Goal: Find contact information

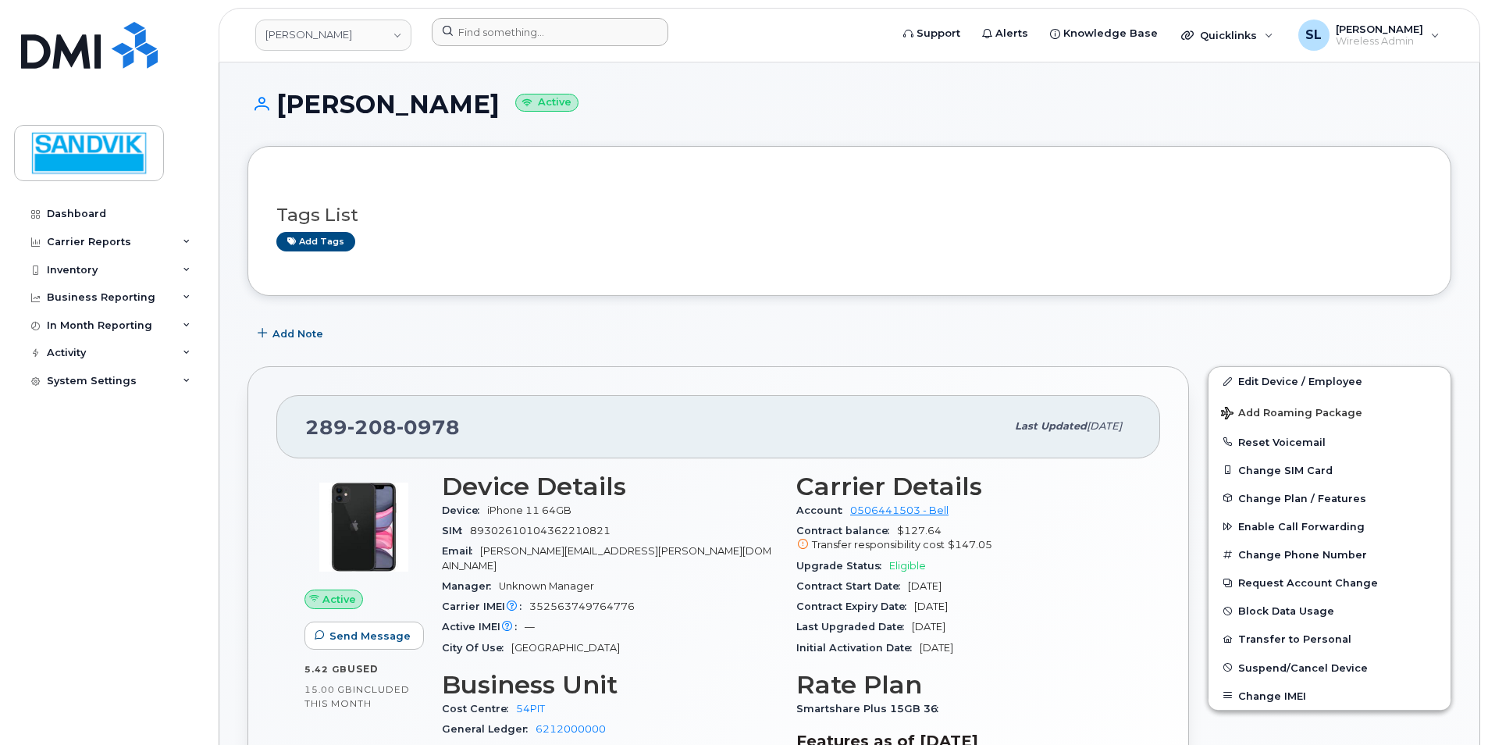
scroll to position [78, 0]
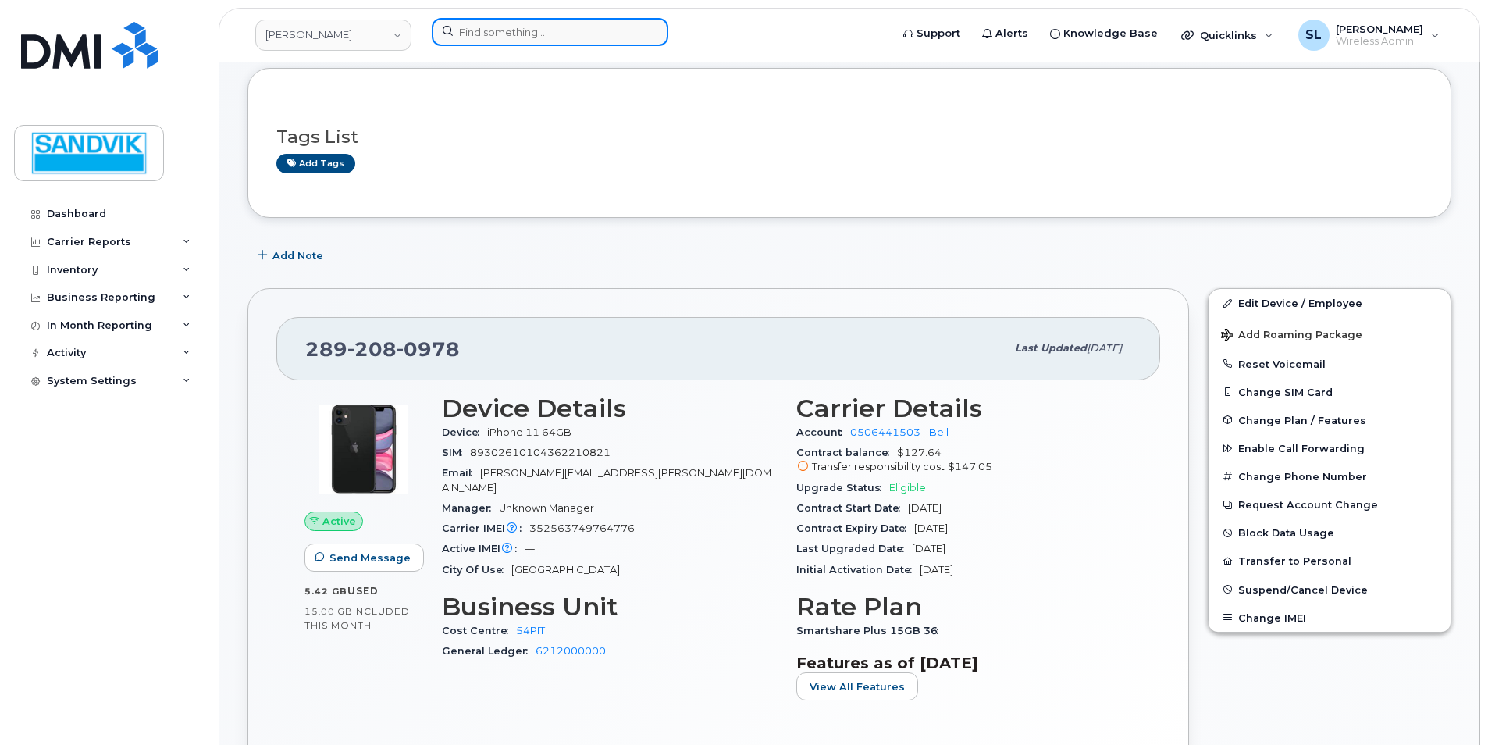
click at [507, 34] on input at bounding box center [550, 32] width 237 height 28
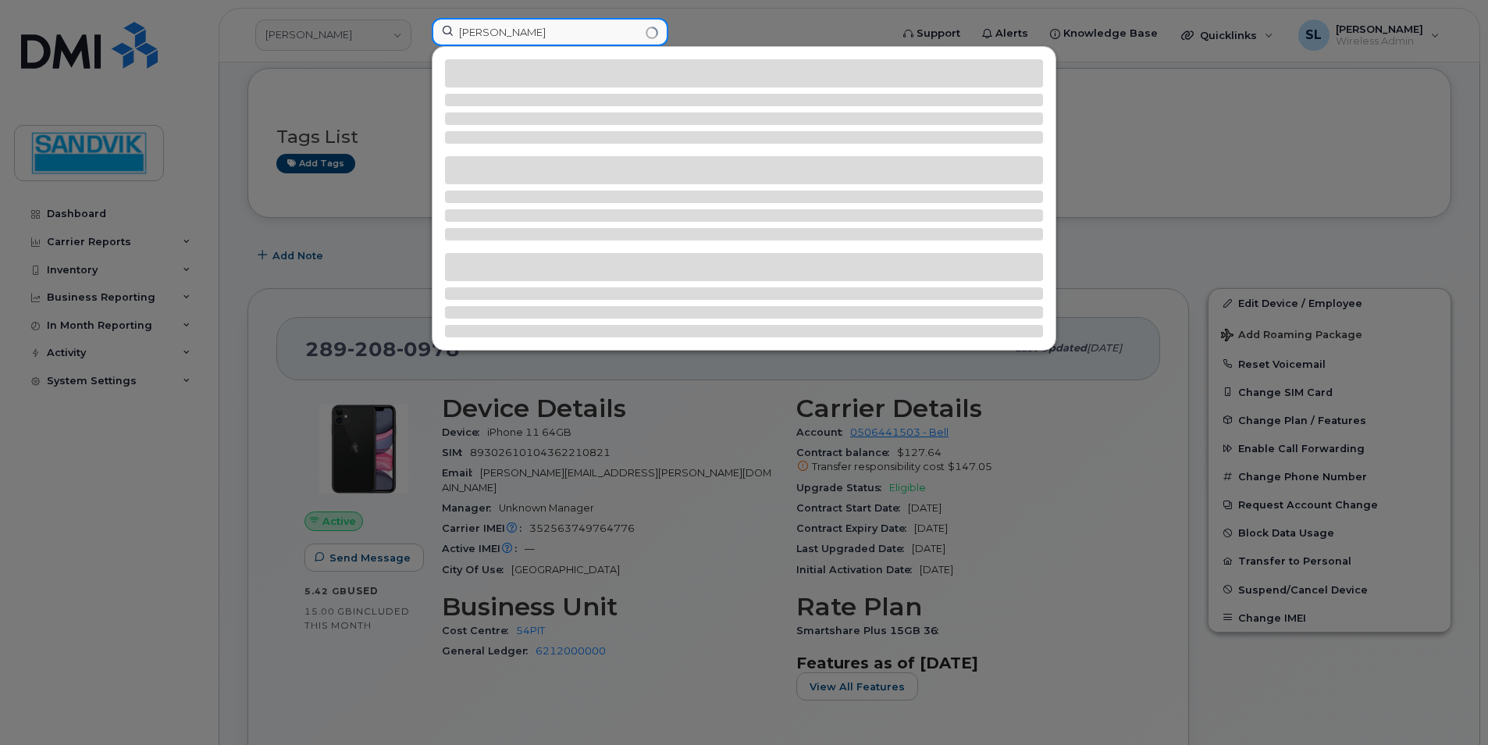
type input "jackie cyr"
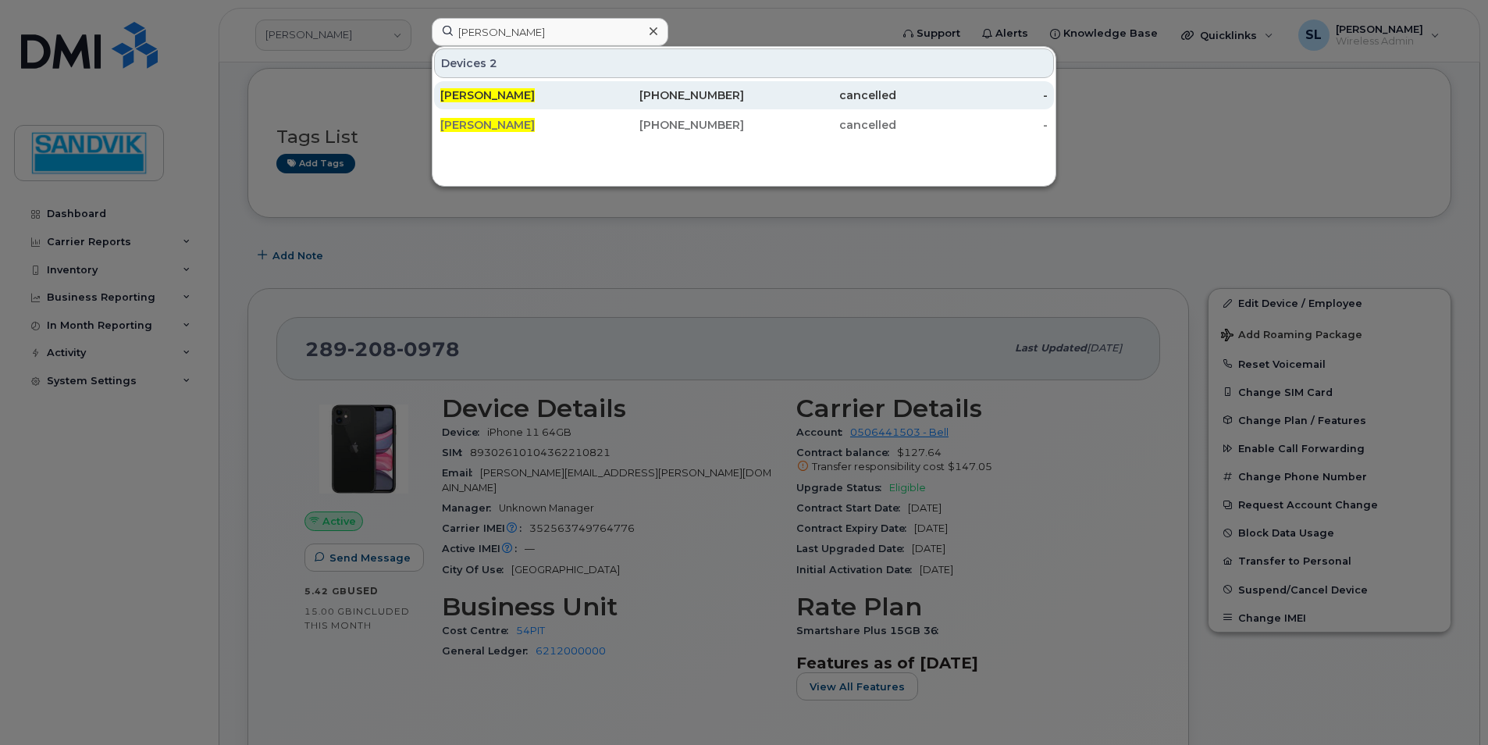
click at [538, 101] on div "[PERSON_NAME]" at bounding box center [516, 95] width 152 height 16
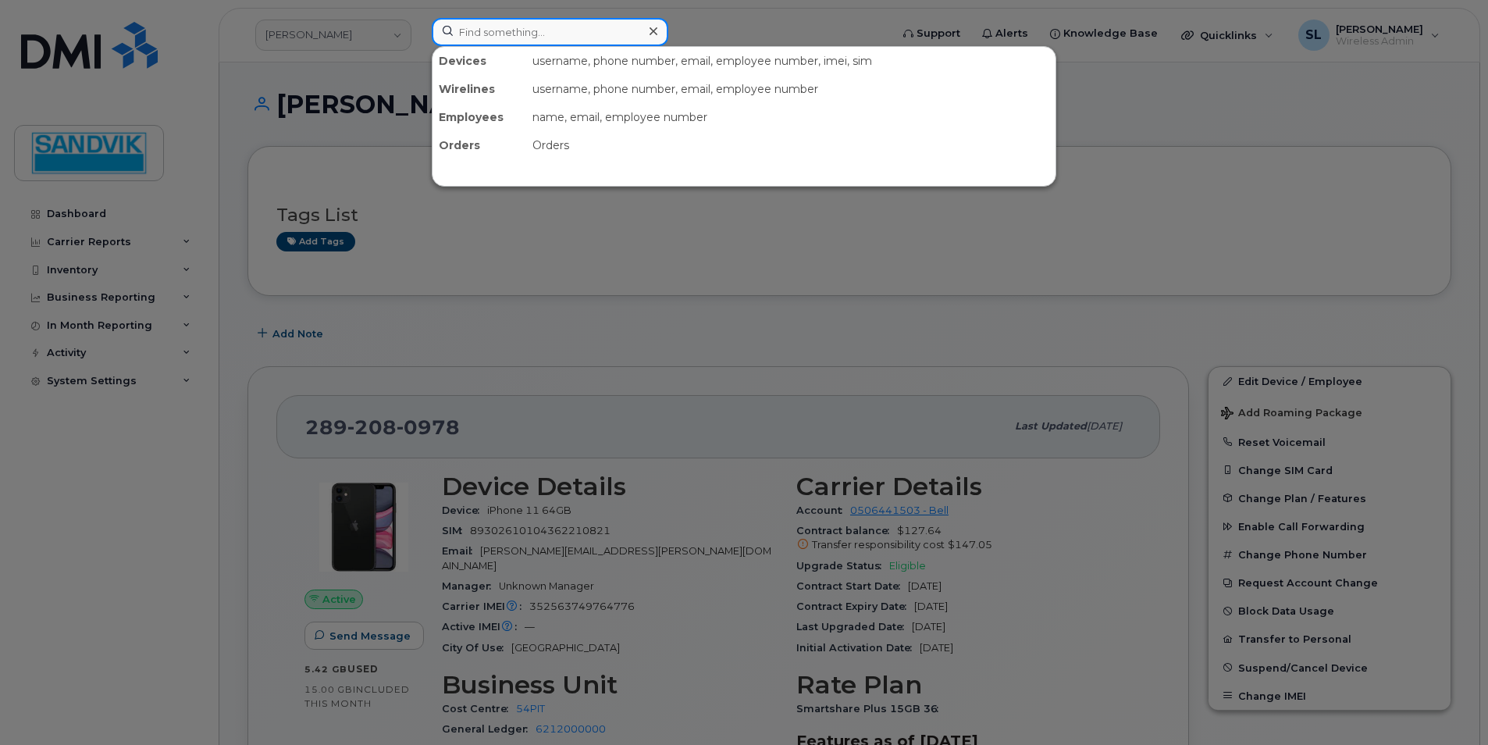
click at [543, 37] on input at bounding box center [550, 32] width 237 height 28
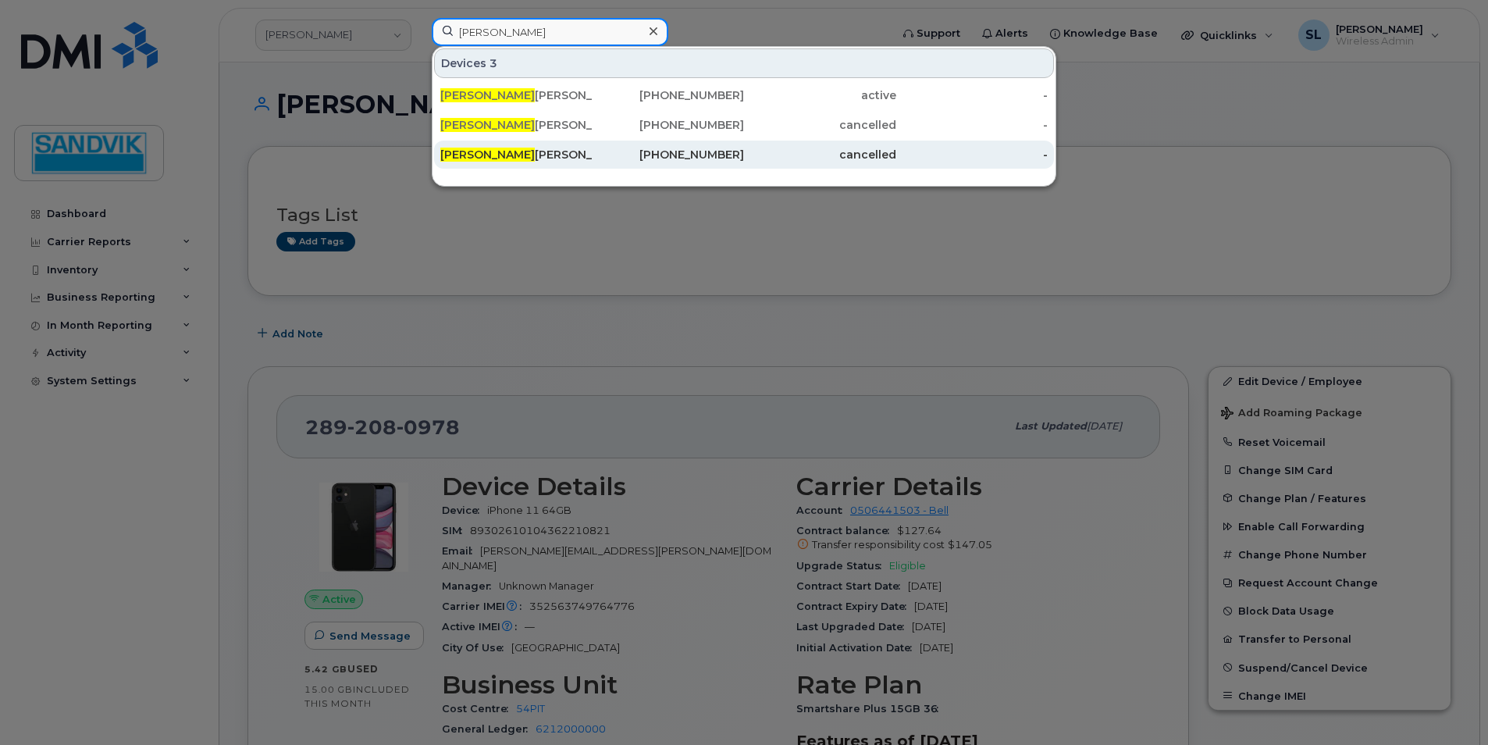
type input "jackie"
click at [743, 158] on div "613-323-5865" at bounding box center [669, 155] width 152 height 16
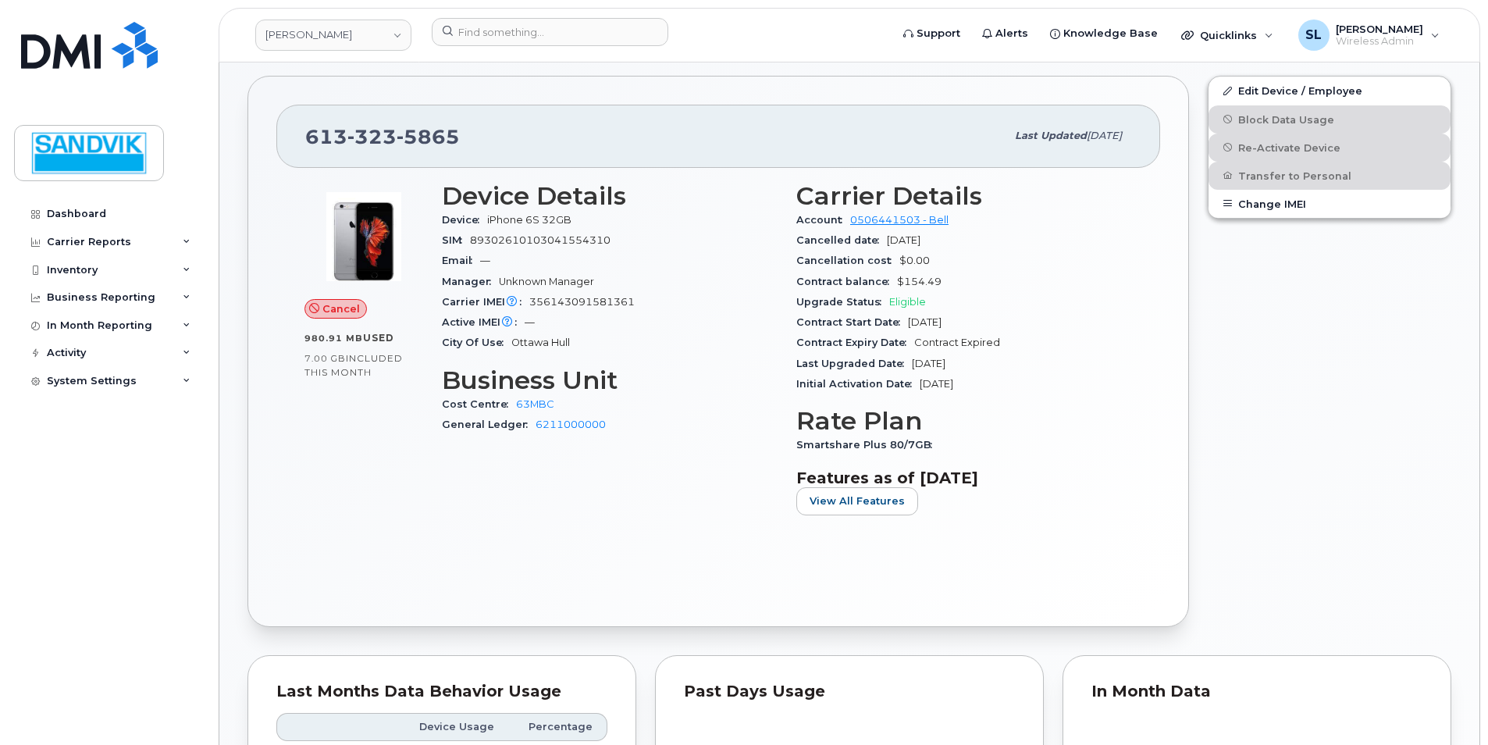
scroll to position [156, 0]
